Goal: Task Accomplishment & Management: Use online tool/utility

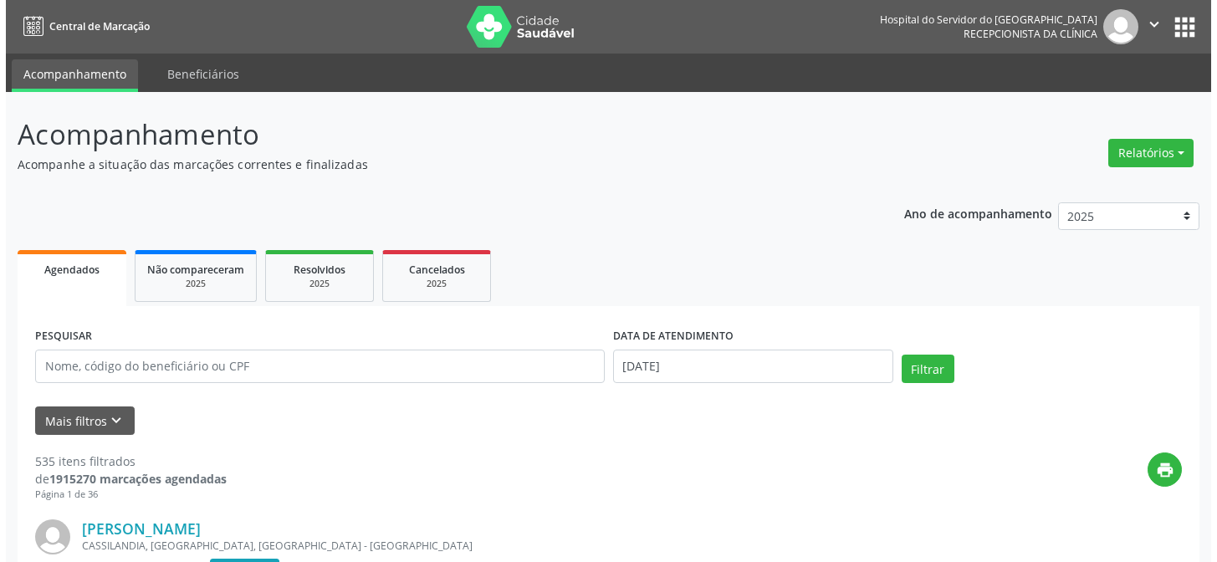
scroll to position [75, 0]
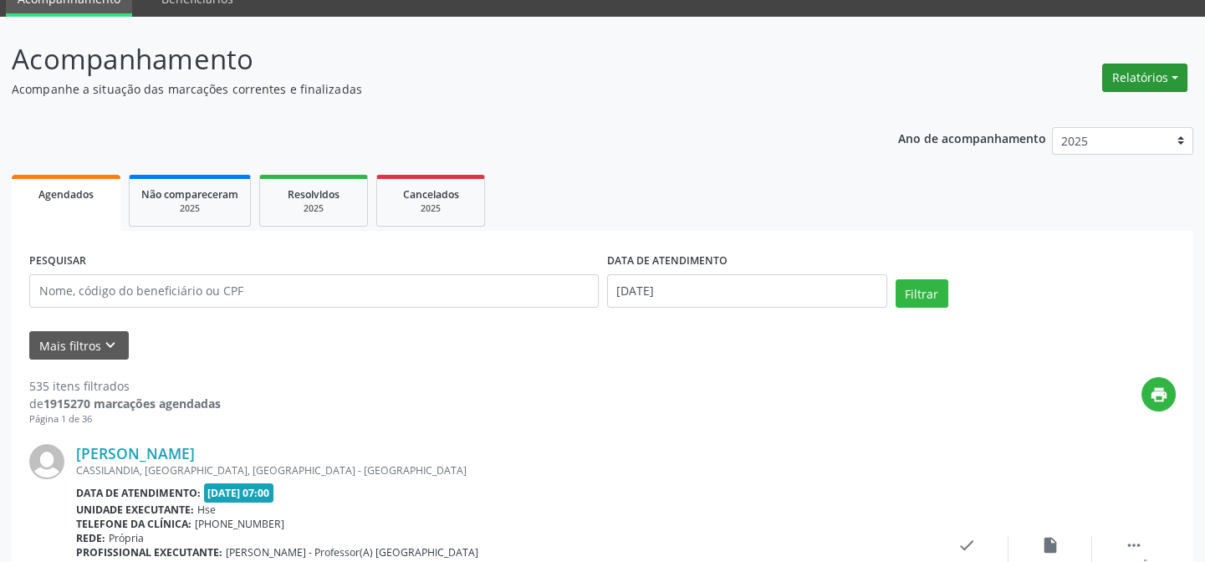
click at [1171, 76] on button "Relatórios" at bounding box center [1144, 78] width 85 height 28
click at [1075, 114] on link "Agendamentos" at bounding box center [1098, 112] width 180 height 23
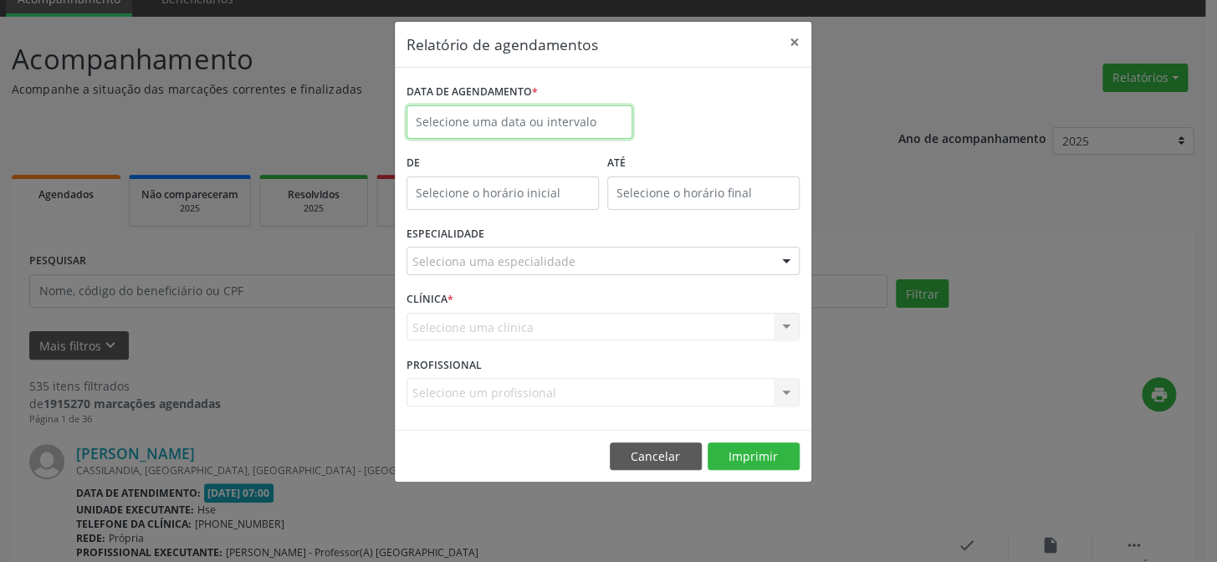
click at [511, 120] on input "text" at bounding box center [519, 121] width 226 height 33
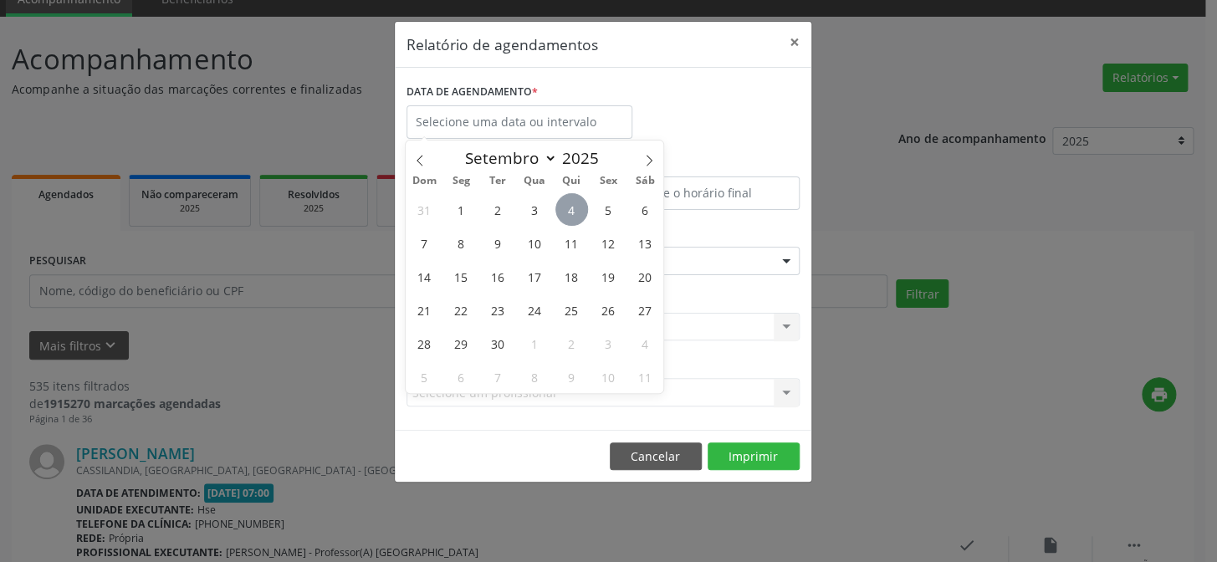
click at [573, 206] on span "4" at bounding box center [571, 209] width 33 height 33
type input "[DATE]"
click at [573, 206] on span "4" at bounding box center [571, 209] width 33 height 33
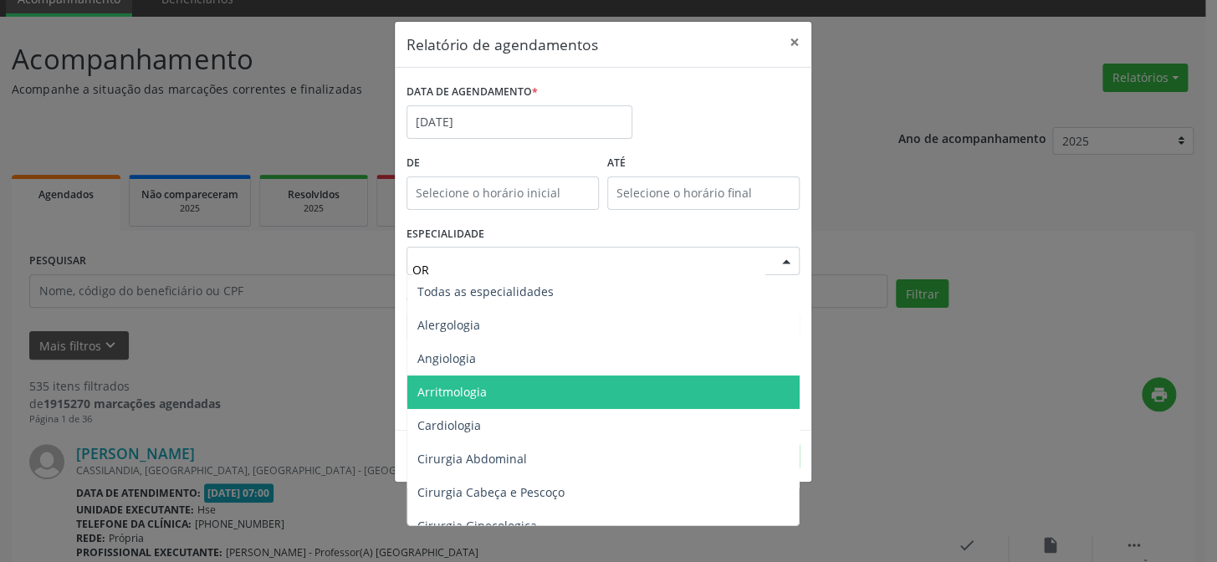
type input "ORT"
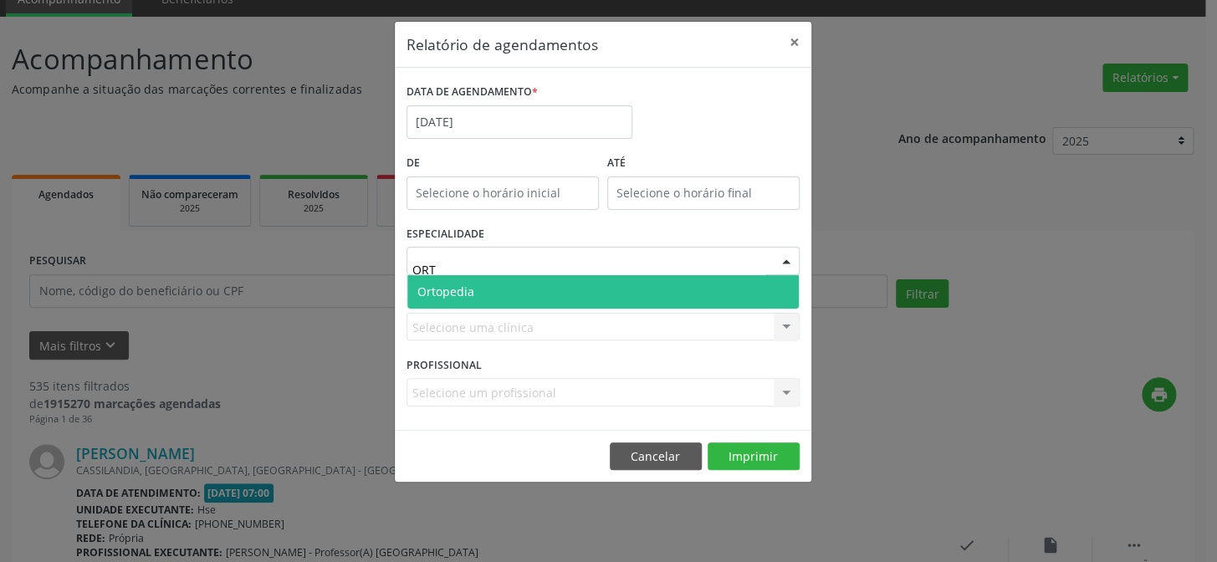
click at [492, 287] on span "Ortopedia" at bounding box center [602, 291] width 391 height 33
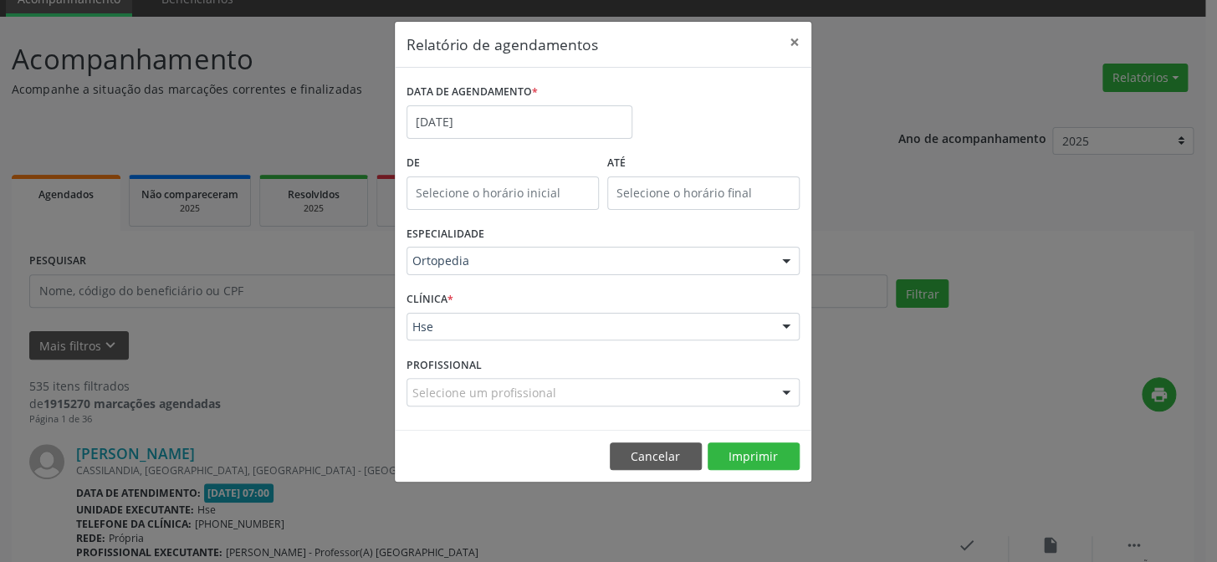
click at [460, 335] on div "Hse" at bounding box center [602, 327] width 393 height 28
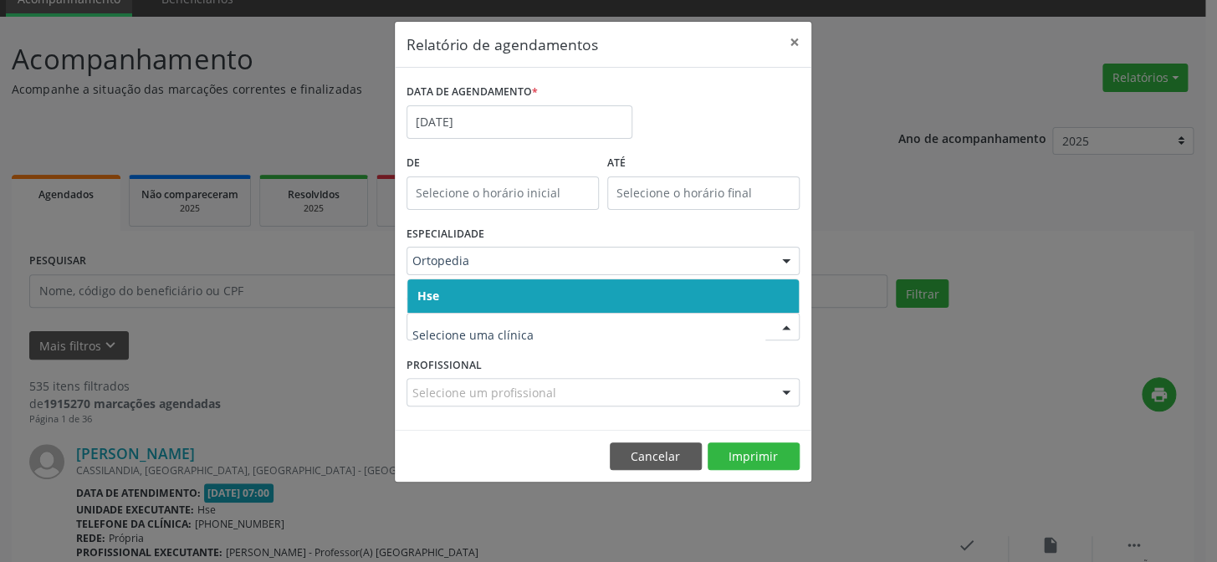
click at [478, 297] on span "Hse" at bounding box center [602, 295] width 391 height 33
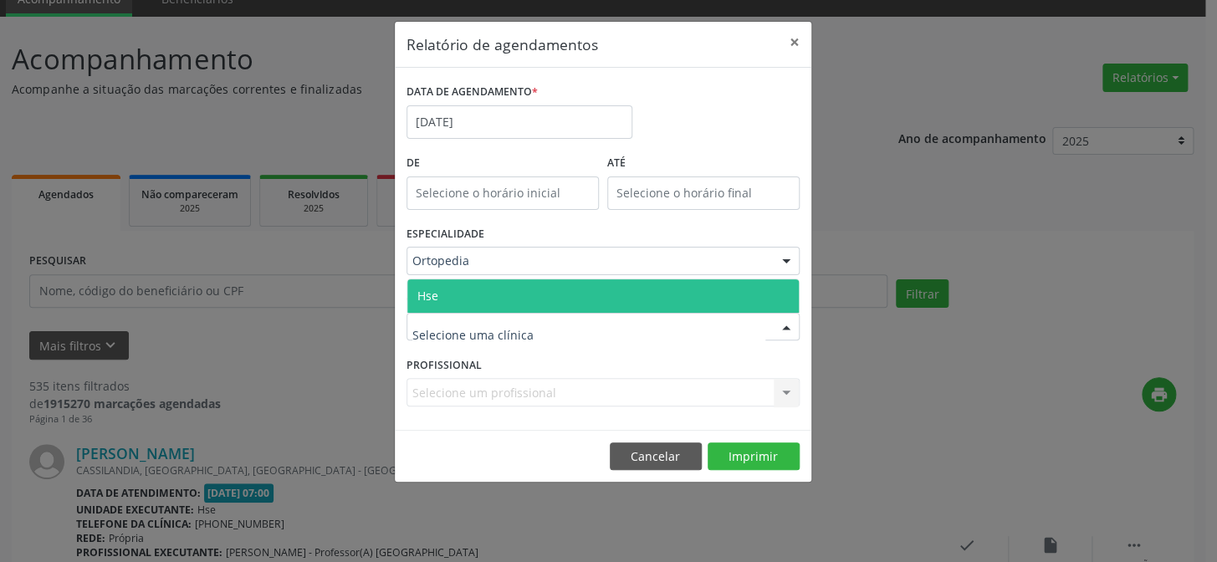
click at [432, 289] on span "Hse" at bounding box center [427, 296] width 21 height 16
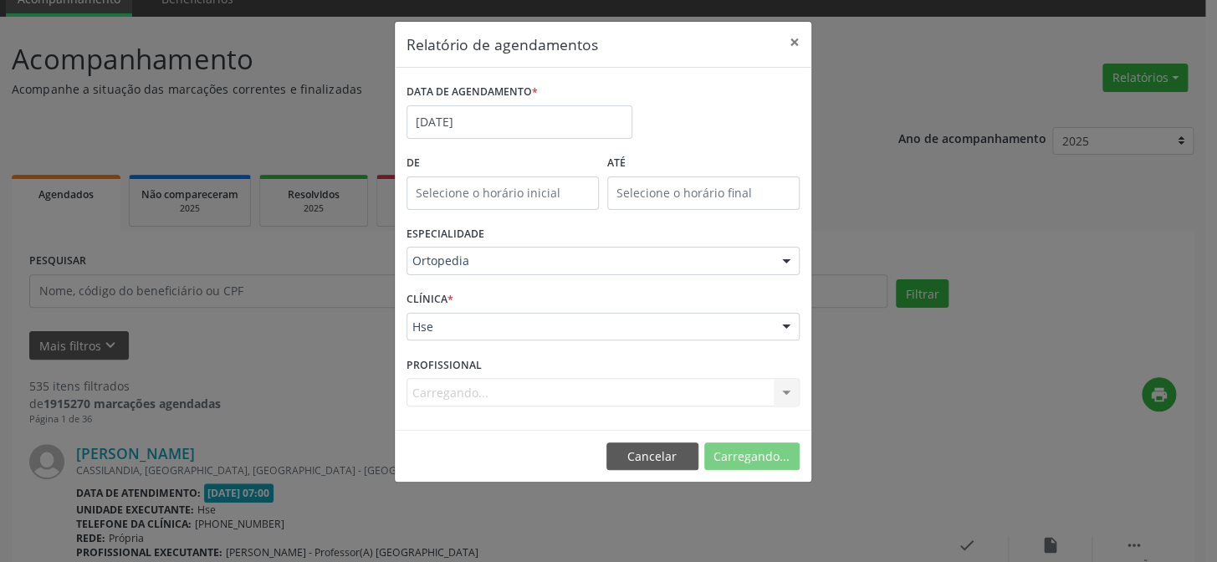
click at [461, 395] on div "Carregando... Nenhum resultado encontrado para: " " Não há nenhuma opção para s…" at bounding box center [602, 392] width 393 height 28
click at [617, 387] on div "Selecione um profissional" at bounding box center [602, 392] width 393 height 28
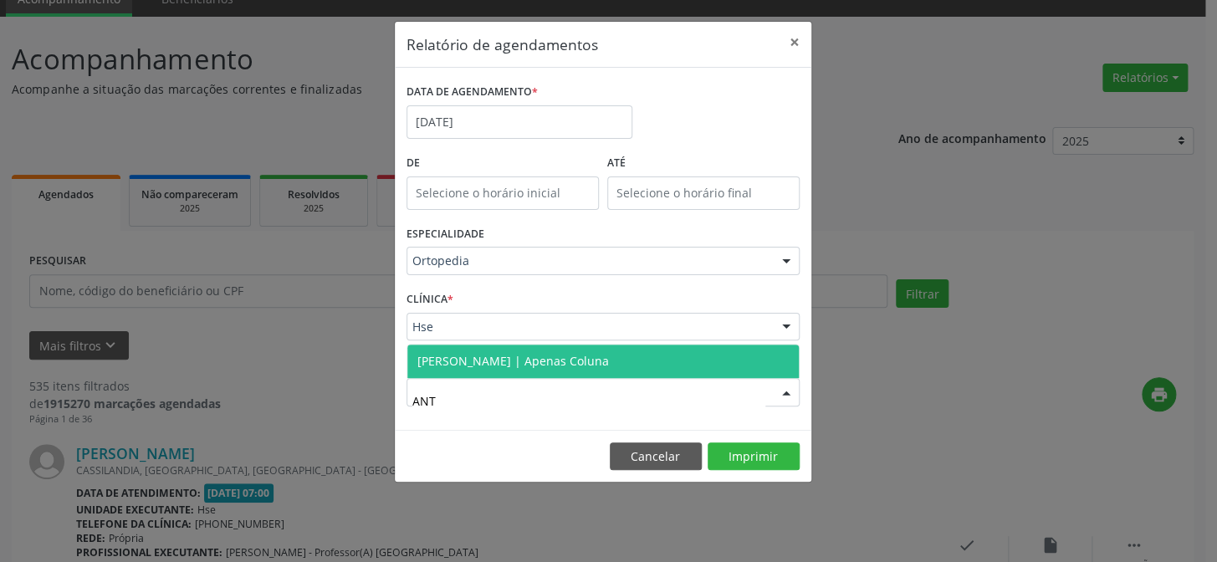
type input "ANTO"
click at [554, 357] on span "[PERSON_NAME] | Apenas Coluna" at bounding box center [513, 361] width 192 height 16
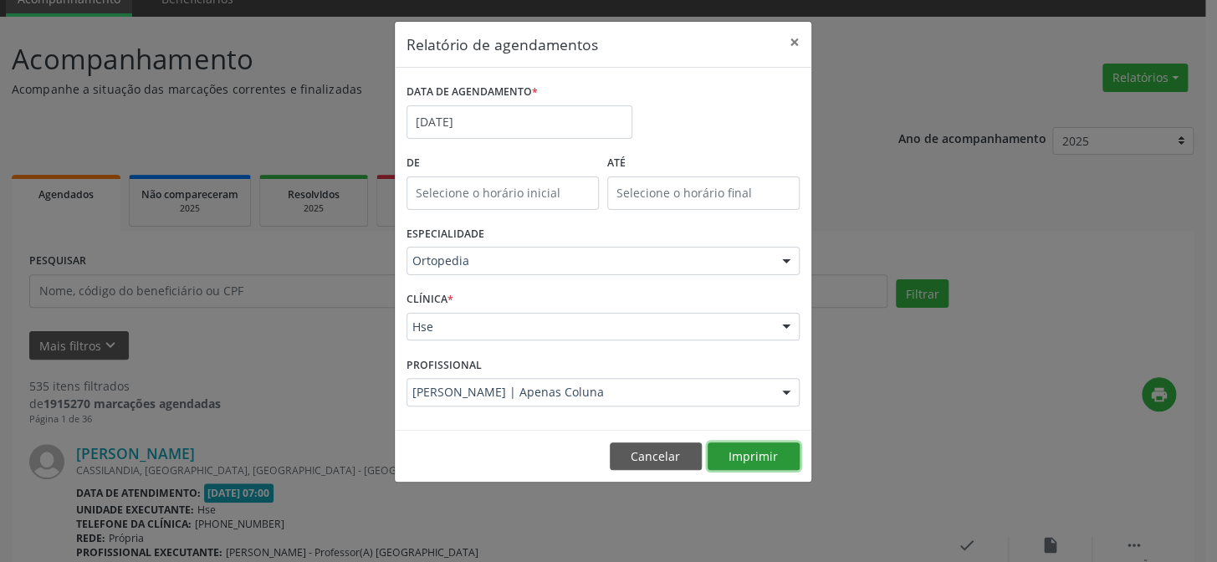
click at [777, 451] on button "Imprimir" at bounding box center [754, 456] width 92 height 28
